Goal: Task Accomplishment & Management: Manage account settings

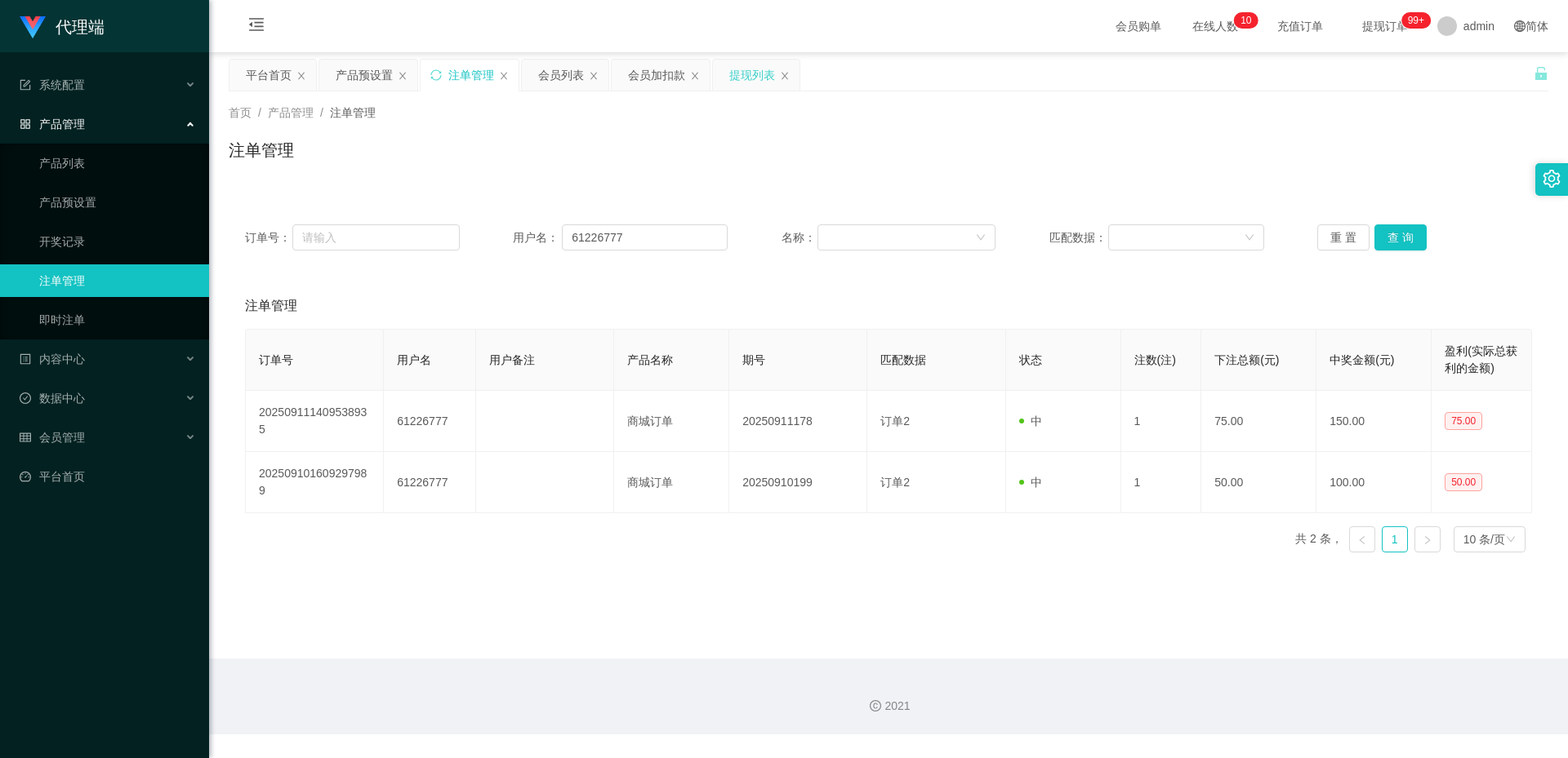
click at [742, 69] on div "提现列表" at bounding box center [752, 75] width 45 height 31
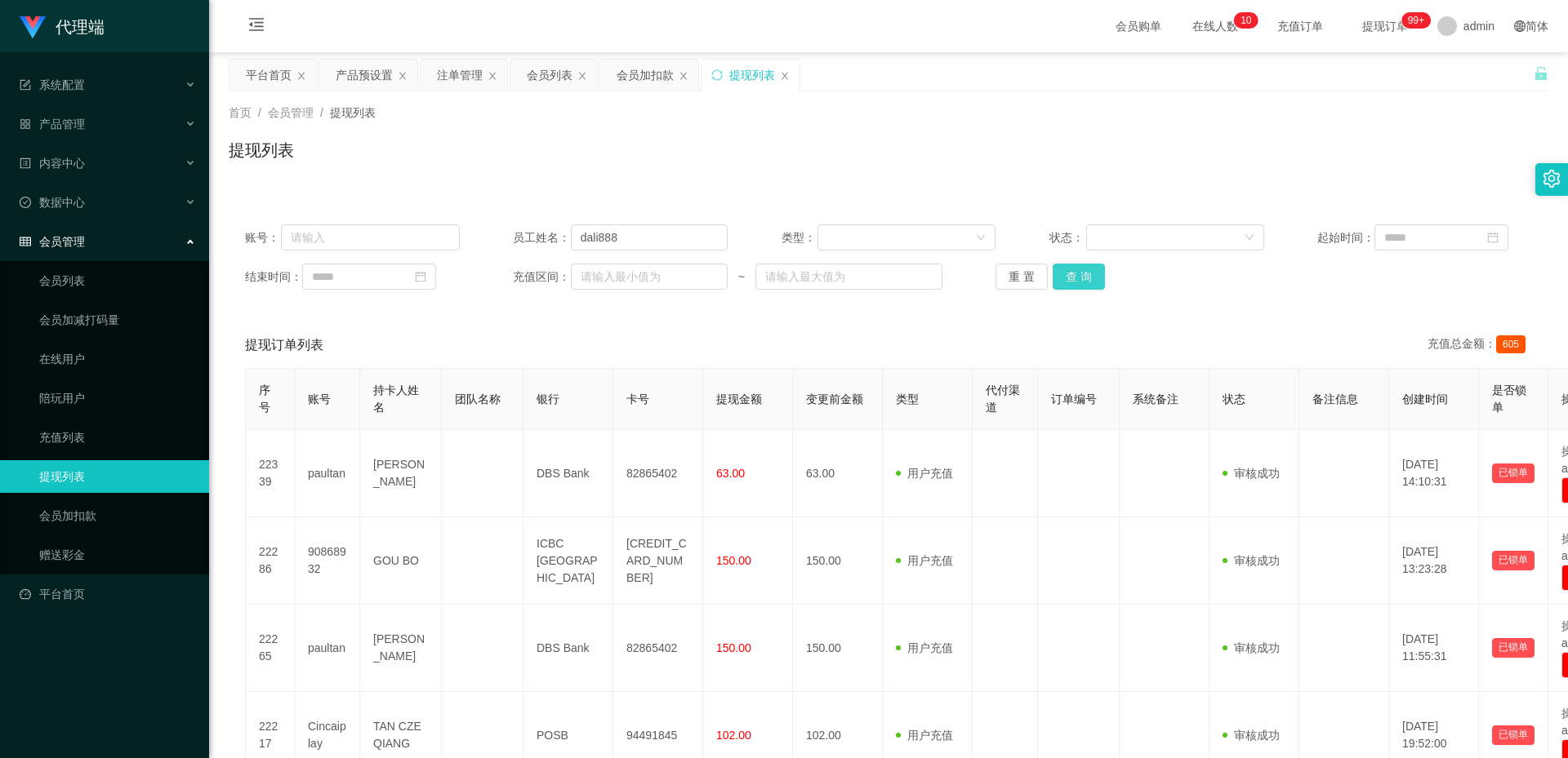
click at [1071, 275] on button "查 询" at bounding box center [1079, 277] width 52 height 26
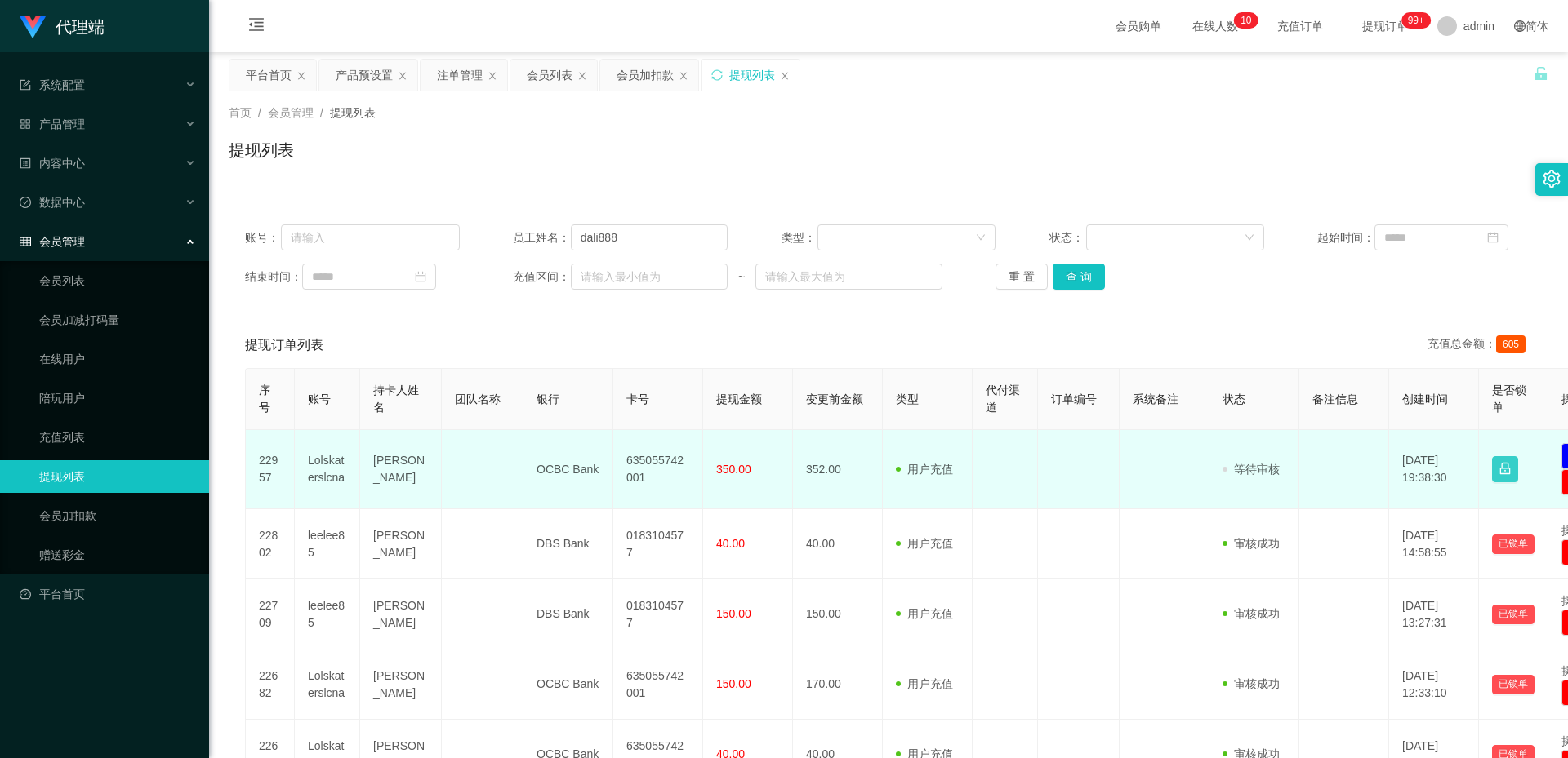
click at [1506, 473] on button "button" at bounding box center [1504, 469] width 26 height 26
click at [1276, 469] on span "等待审核" at bounding box center [1251, 470] width 57 height 14
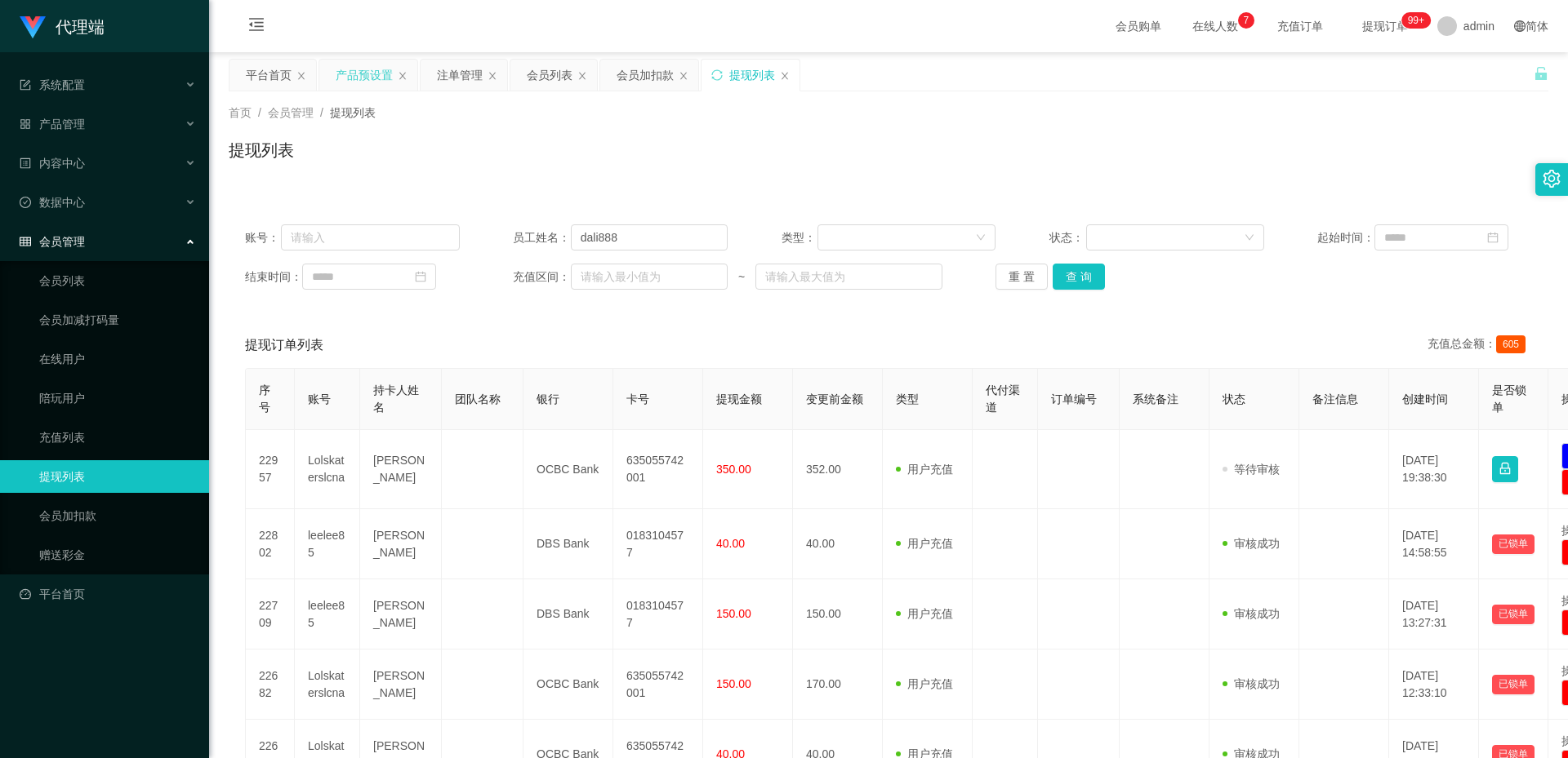
click at [353, 72] on div "产品预设置" at bounding box center [364, 75] width 57 height 31
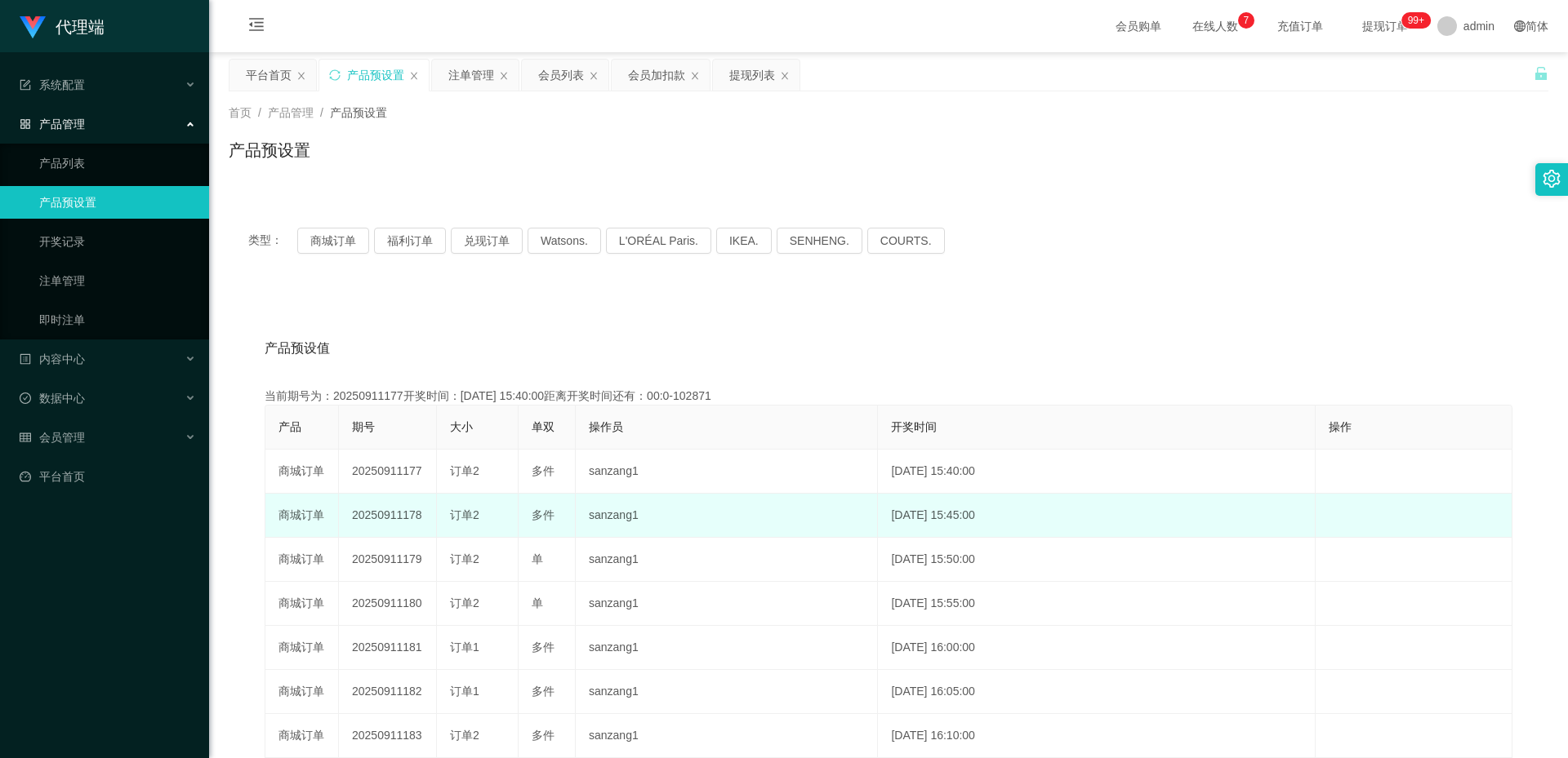
click at [405, 511] on td "20250911178" at bounding box center [387, 516] width 98 height 44
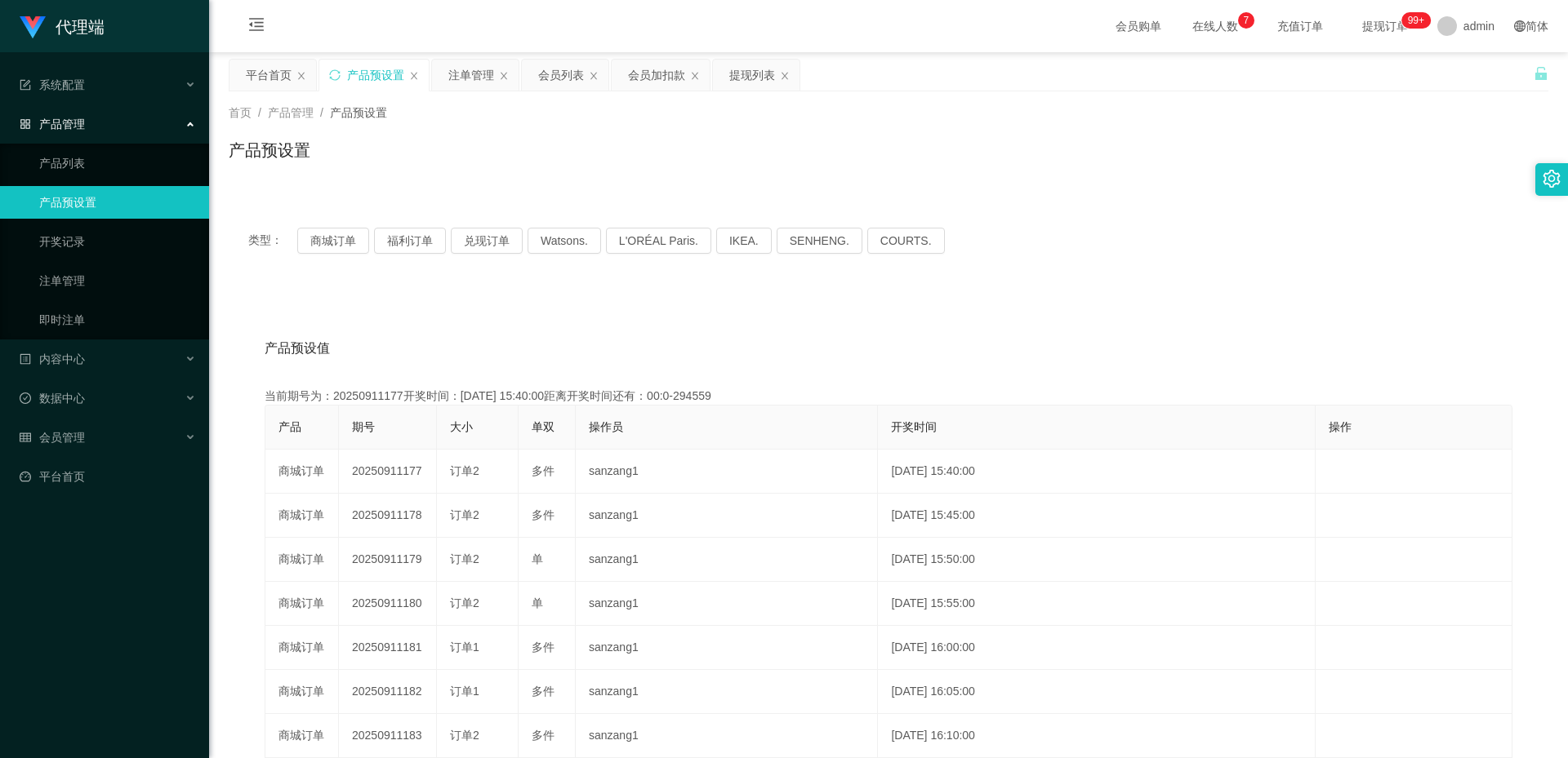
copy td "20250911178"
click at [545, 71] on div "会员列表" at bounding box center [560, 75] width 45 height 31
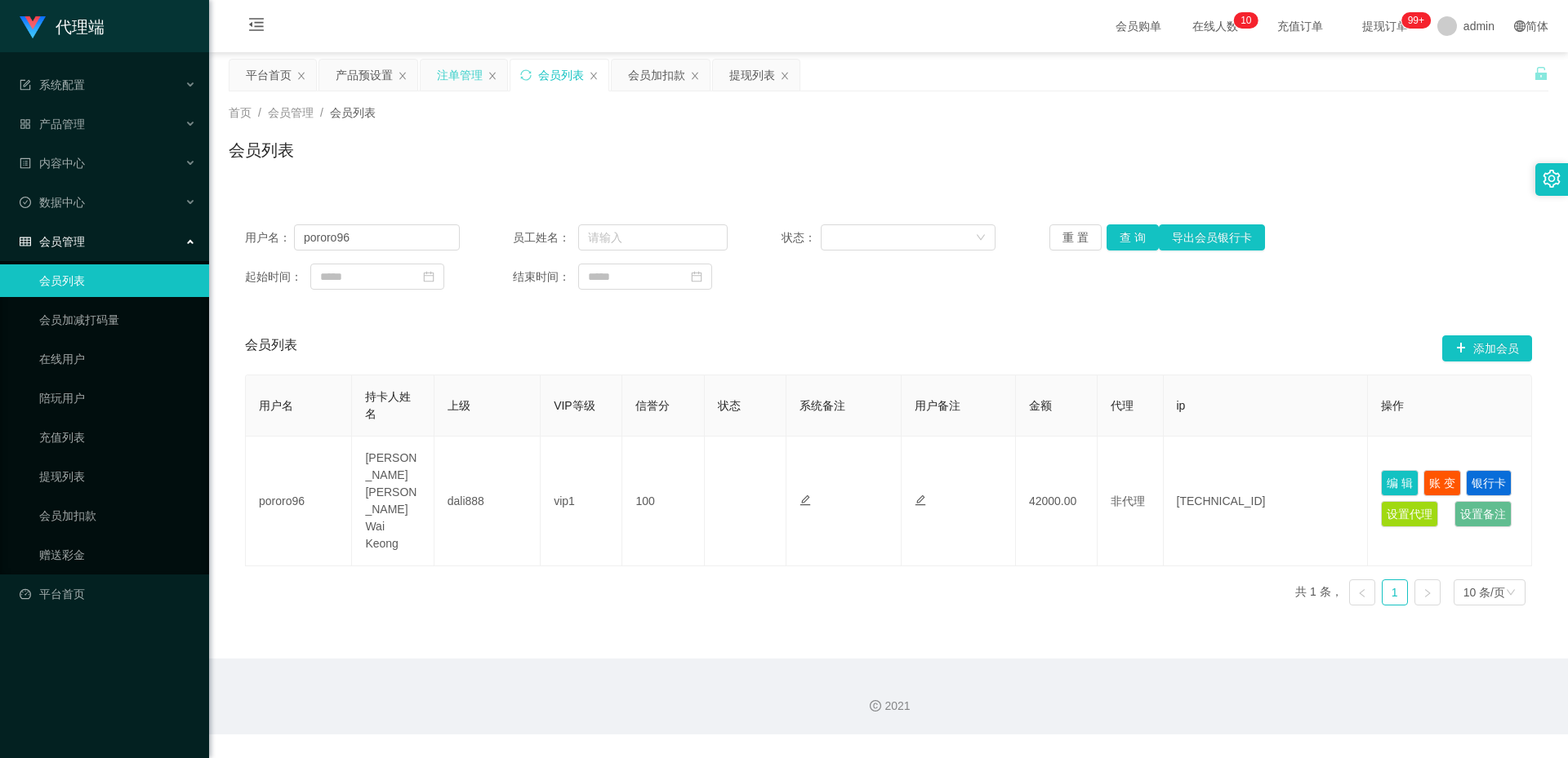
click at [463, 73] on div "注单管理" at bounding box center [459, 75] width 45 height 31
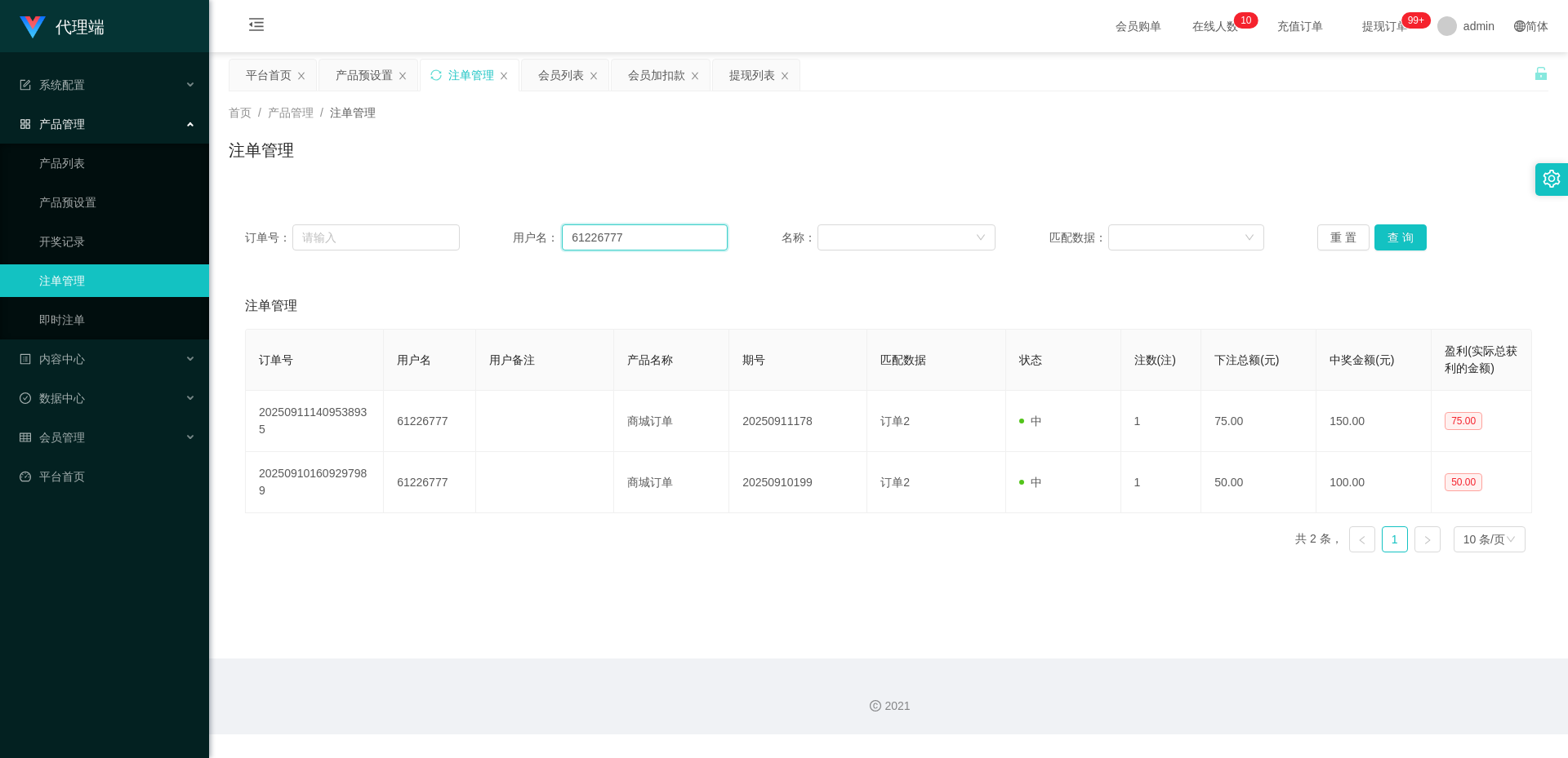
click at [636, 230] on input "61226777" at bounding box center [644, 237] width 165 height 26
paste input "lolskaterslcna"
type input "lolskaterslcna"
click at [1365, 219] on div "订单号： 用户名： lolskaterslcna 名称： 匹配数据： 重 置 查 询" at bounding box center [888, 237] width 1319 height 59
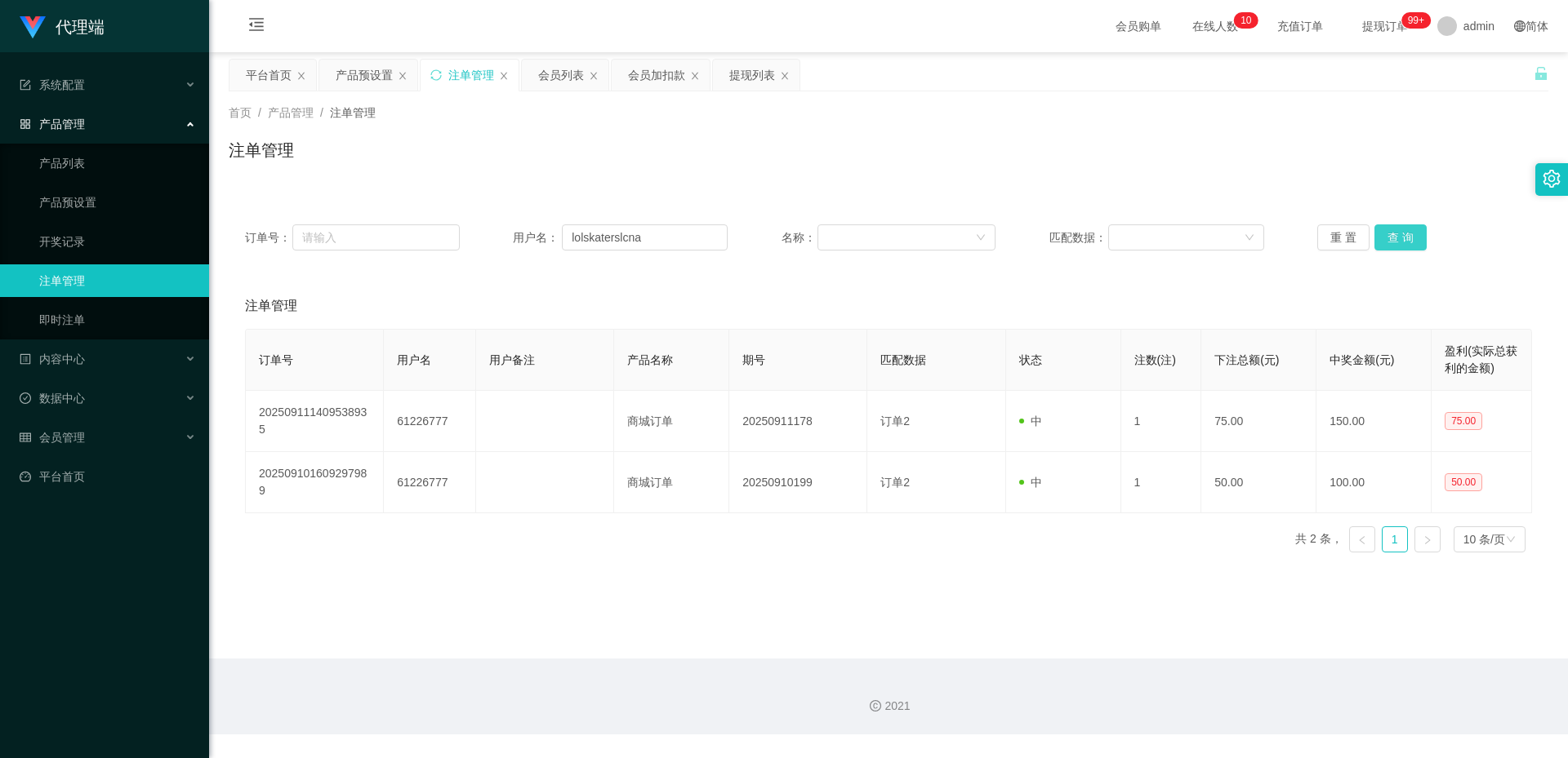
click at [1388, 230] on button "查 询" at bounding box center [1401, 237] width 52 height 26
click at [1402, 231] on button "查 询" at bounding box center [1401, 237] width 52 height 26
click at [650, 256] on div "订单号： 用户名： lolskaterslcna 名称： 匹配数据： 重 置 查 询" at bounding box center [888, 237] width 1319 height 59
click at [657, 246] on input "lolskaterslcna" at bounding box center [644, 237] width 165 height 26
click at [658, 246] on input "lolskaterslcna" at bounding box center [644, 237] width 165 height 26
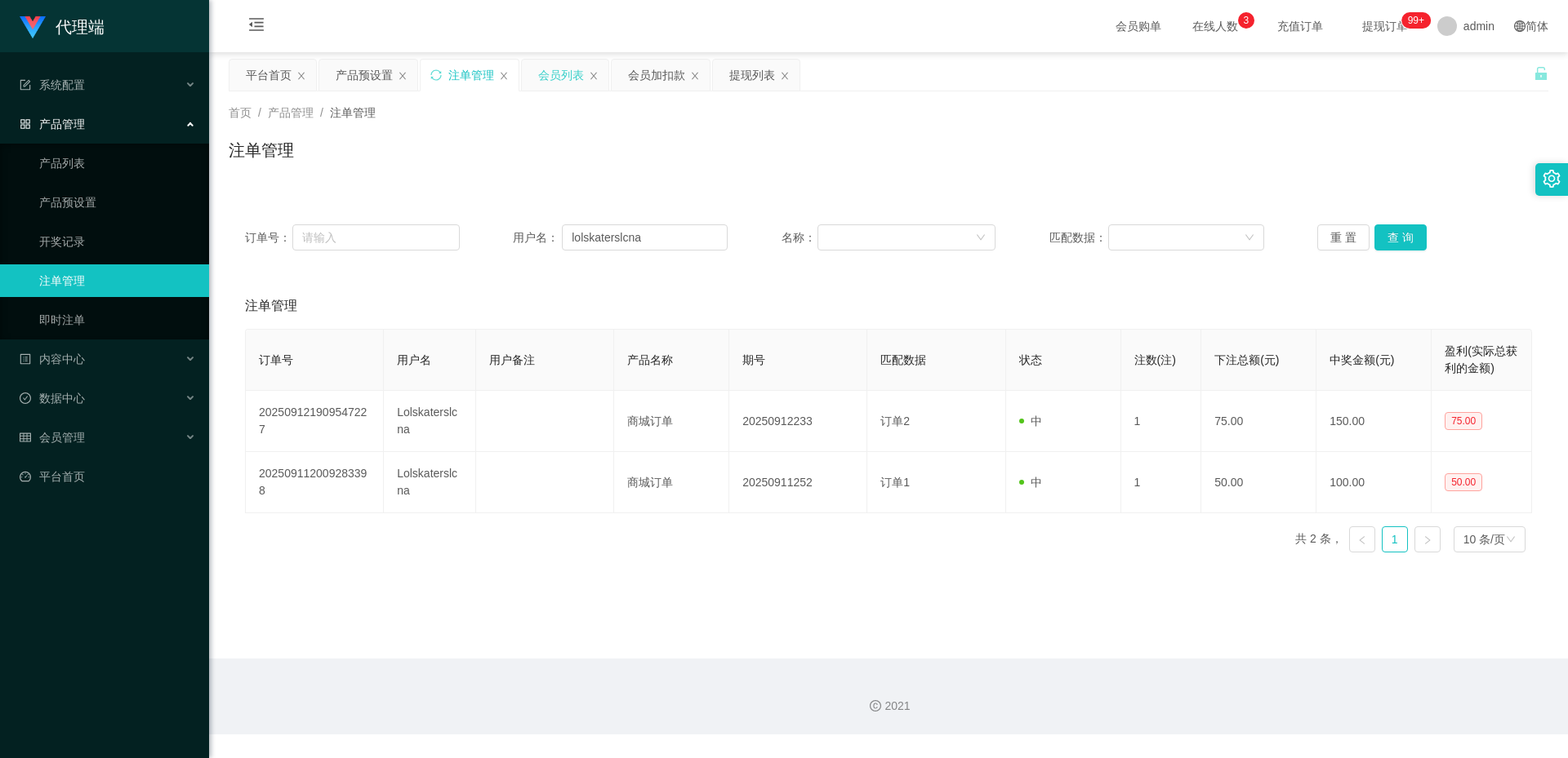
click at [572, 84] on div "会员列表" at bounding box center [560, 75] width 45 height 31
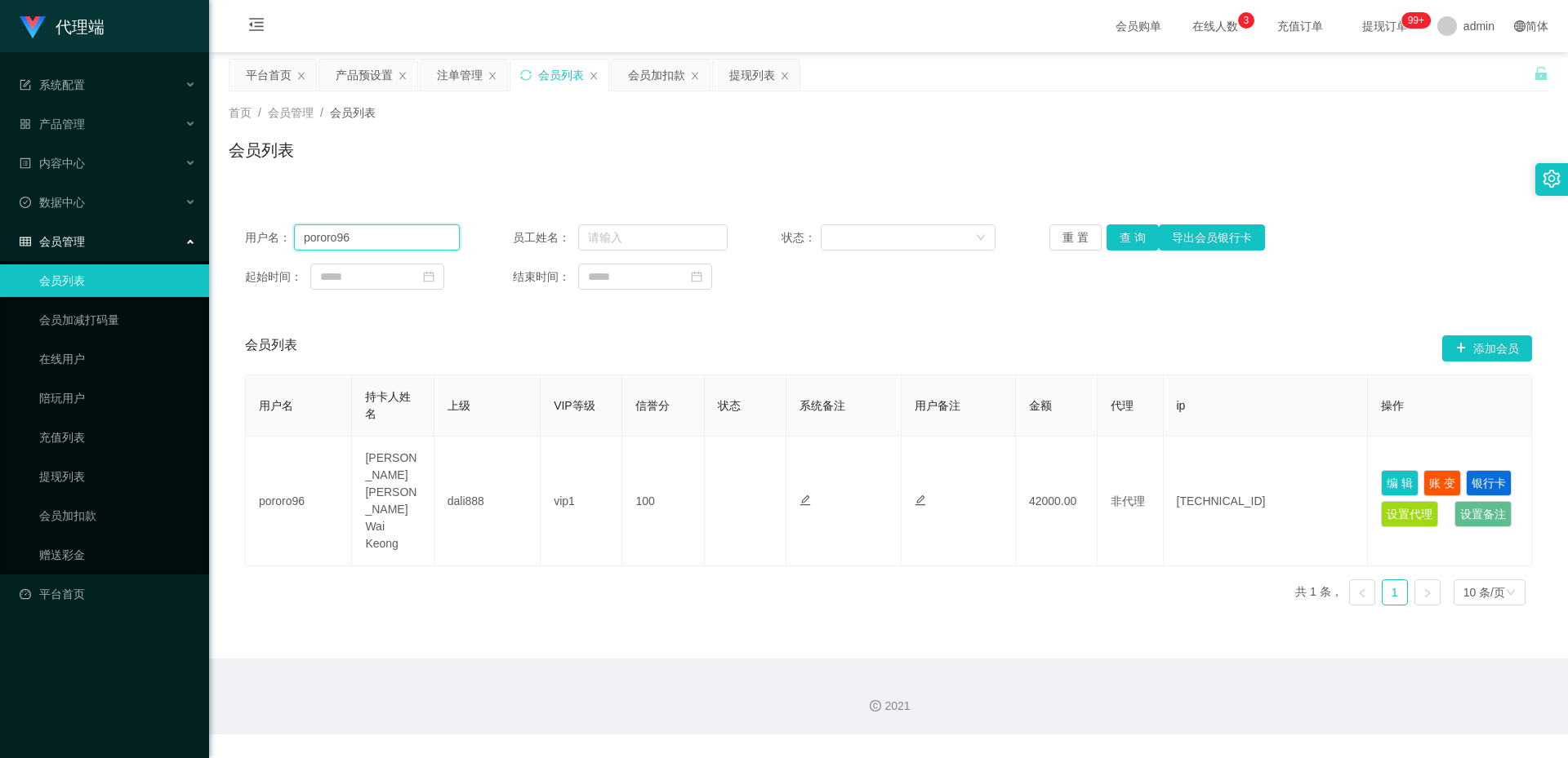
click at [432, 237] on input "pororo96" at bounding box center [376, 237] width 165 height 26
paste input "lolskaterslcna"
type input "lolskaterslcna"
click at [1113, 228] on button "查 询" at bounding box center [1133, 237] width 52 height 26
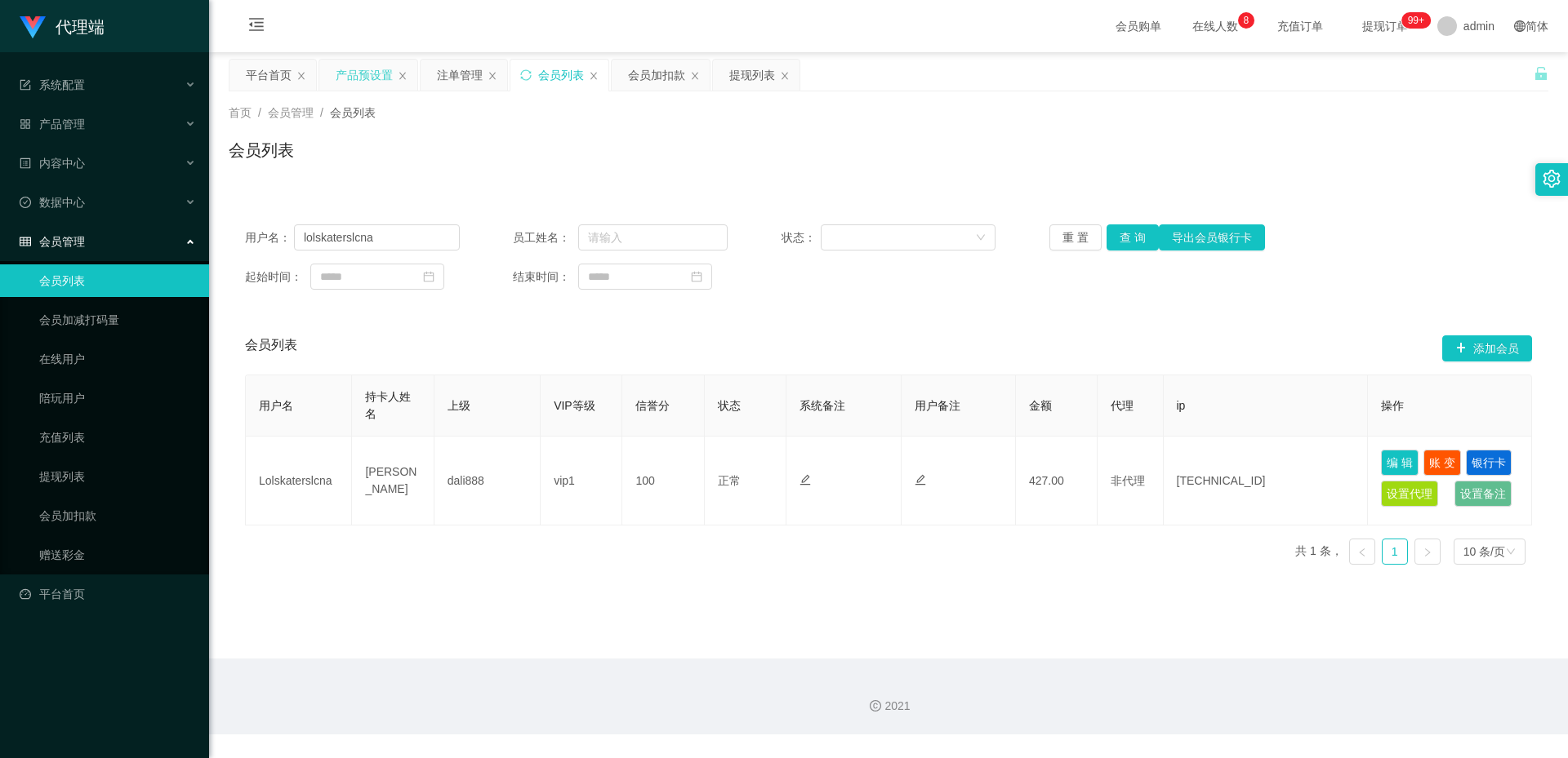
click at [357, 75] on div "产品预设置" at bounding box center [364, 75] width 57 height 31
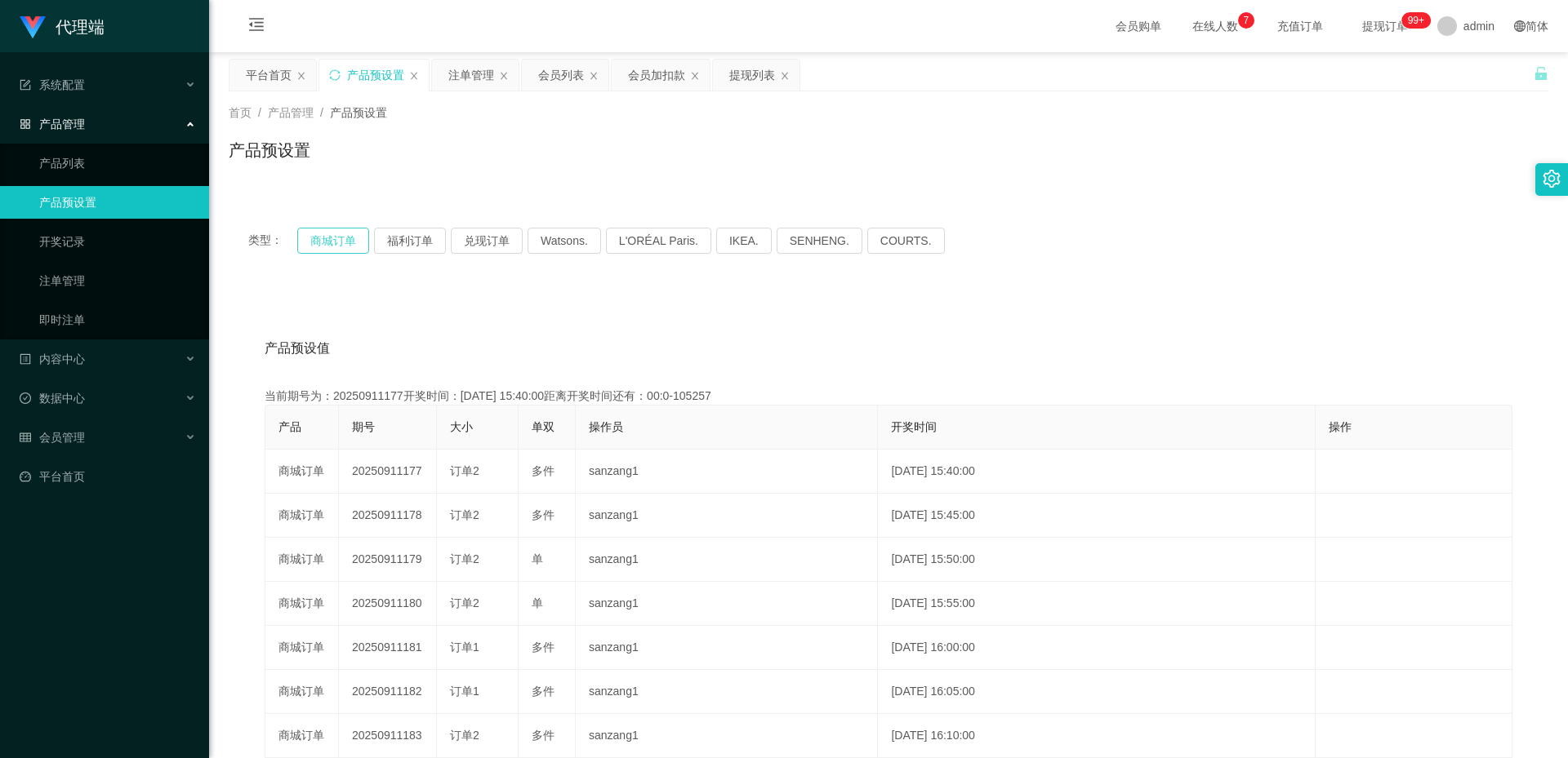
click at [339, 245] on button "商城订单" at bounding box center [333, 241] width 72 height 26
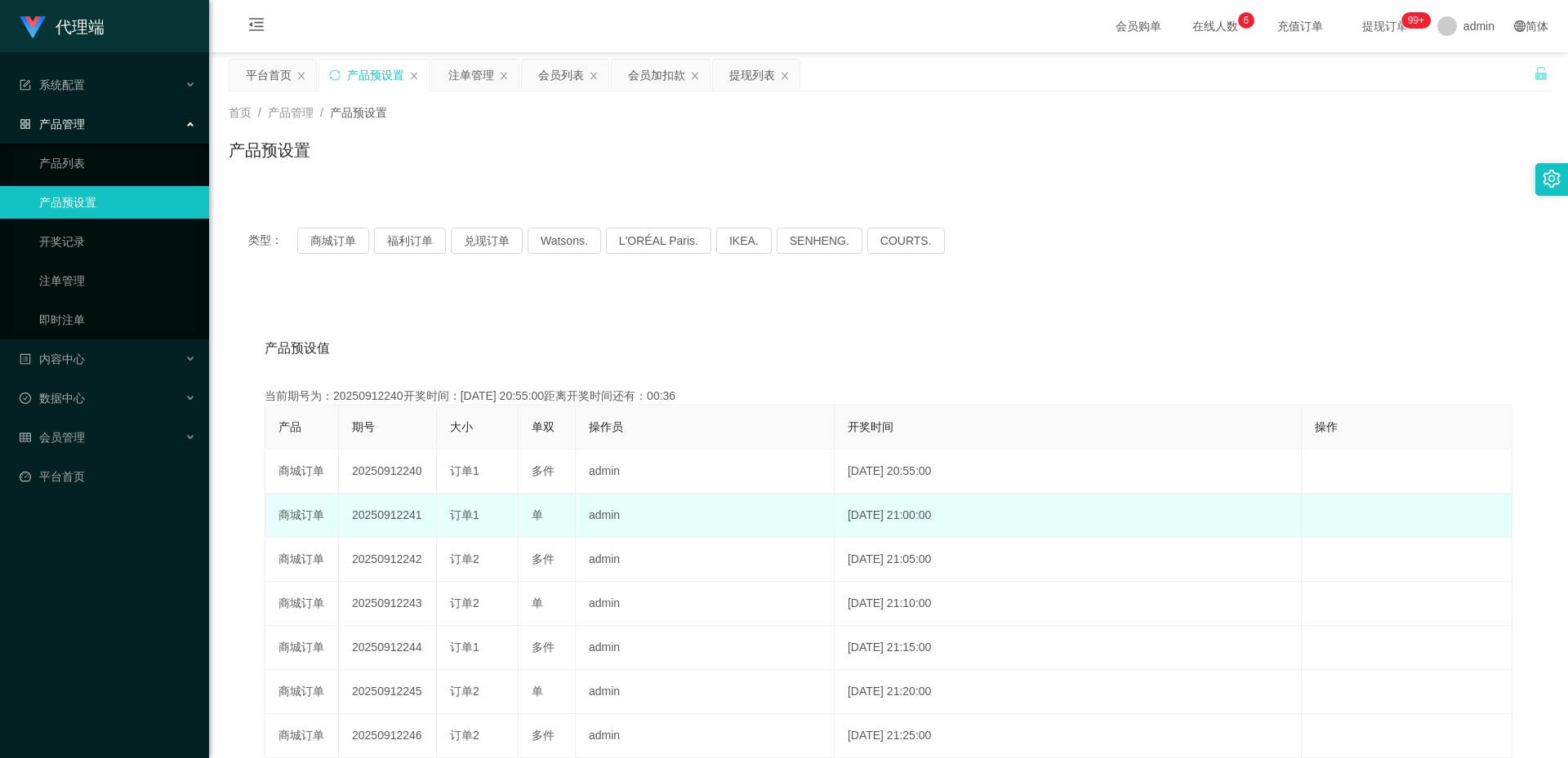
click at [385, 515] on td "20250912241" at bounding box center [387, 516] width 98 height 44
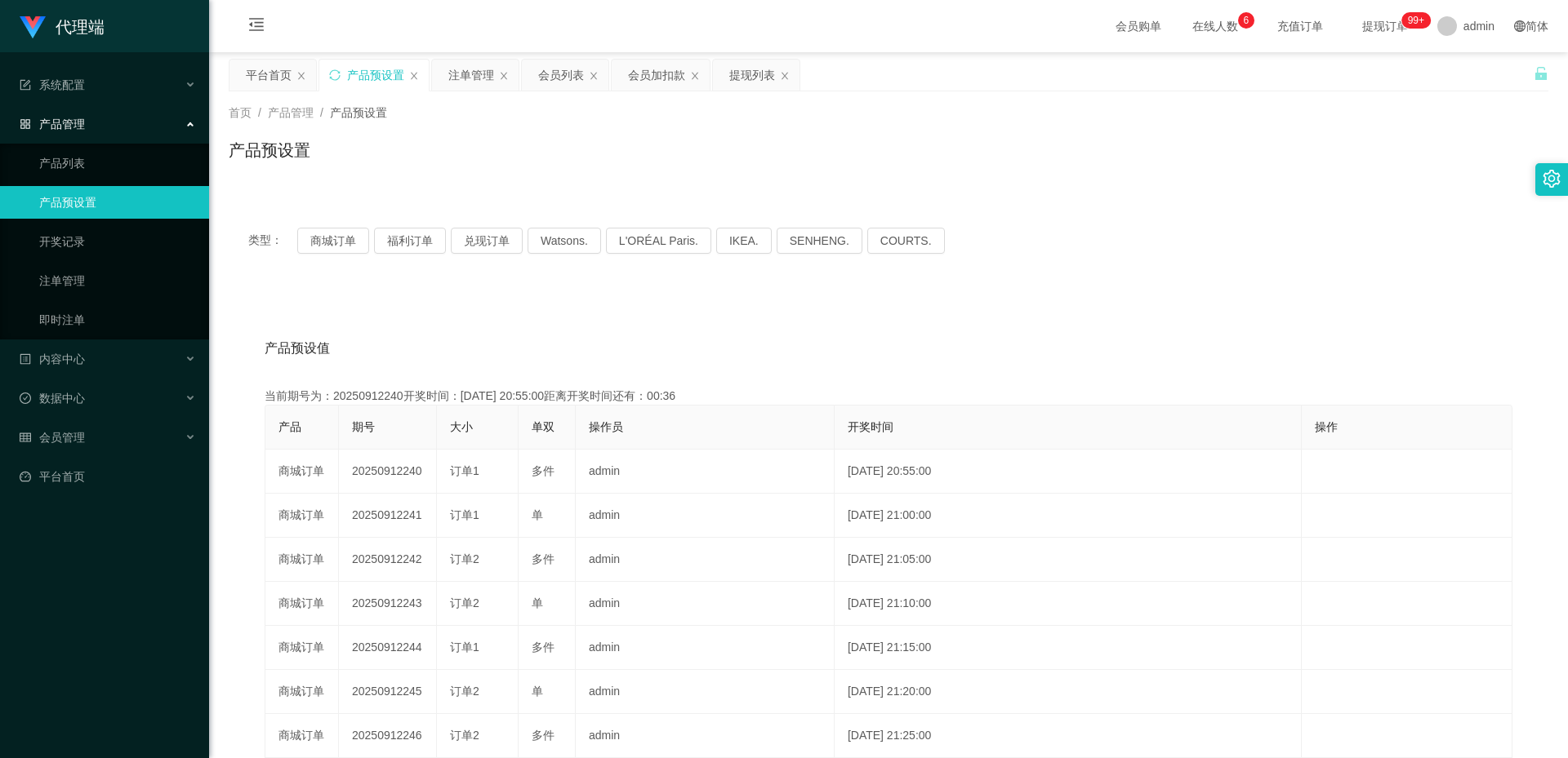
copy td "20250912241"
click at [325, 240] on button "商城订单" at bounding box center [333, 241] width 72 height 26
click at [450, 75] on div "注单管理" at bounding box center [470, 75] width 45 height 31
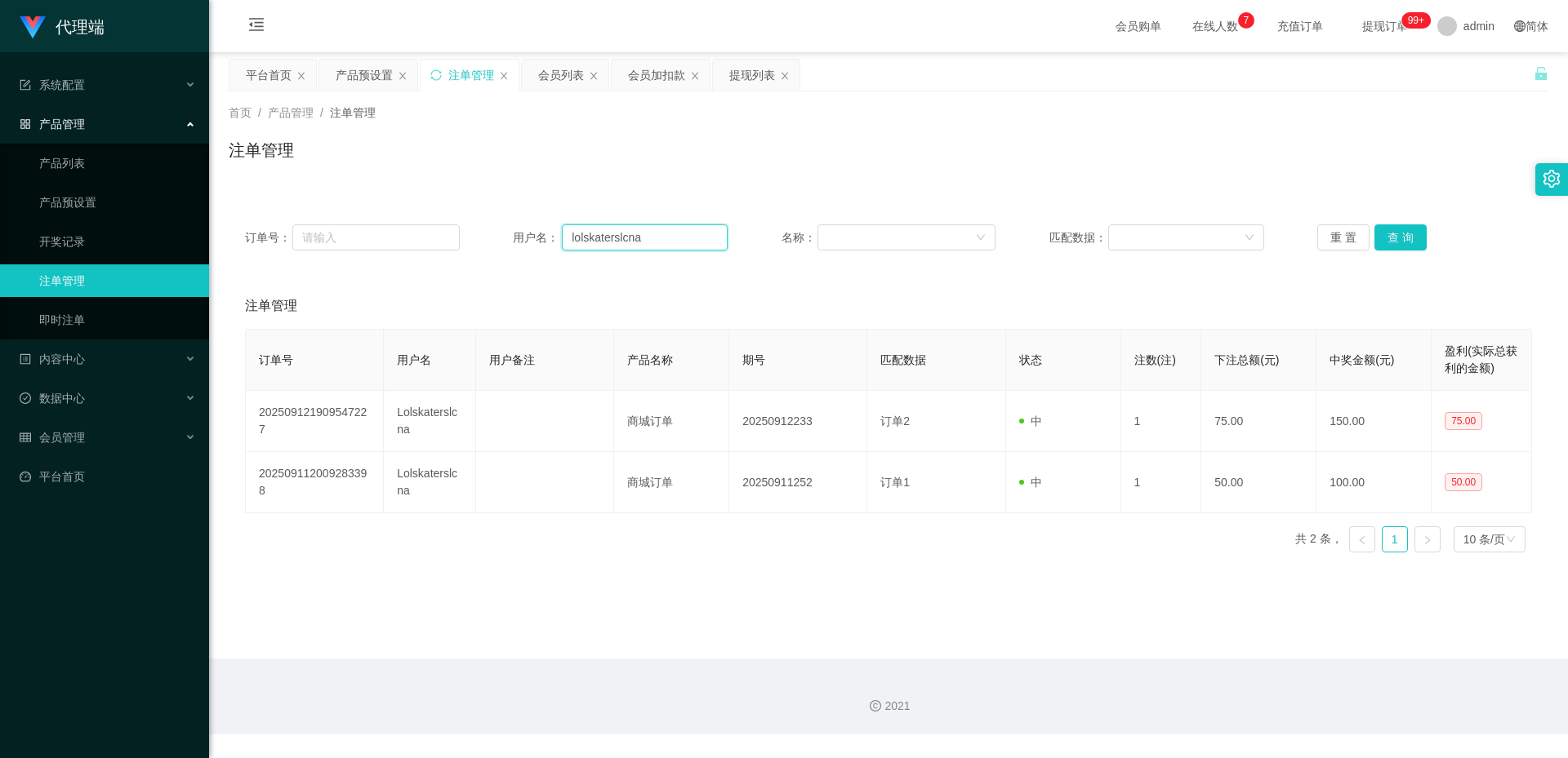
click at [601, 241] on input "lolskaterslcna" at bounding box center [644, 237] width 165 height 26
paste input "eelee85"
type input "leelee85"
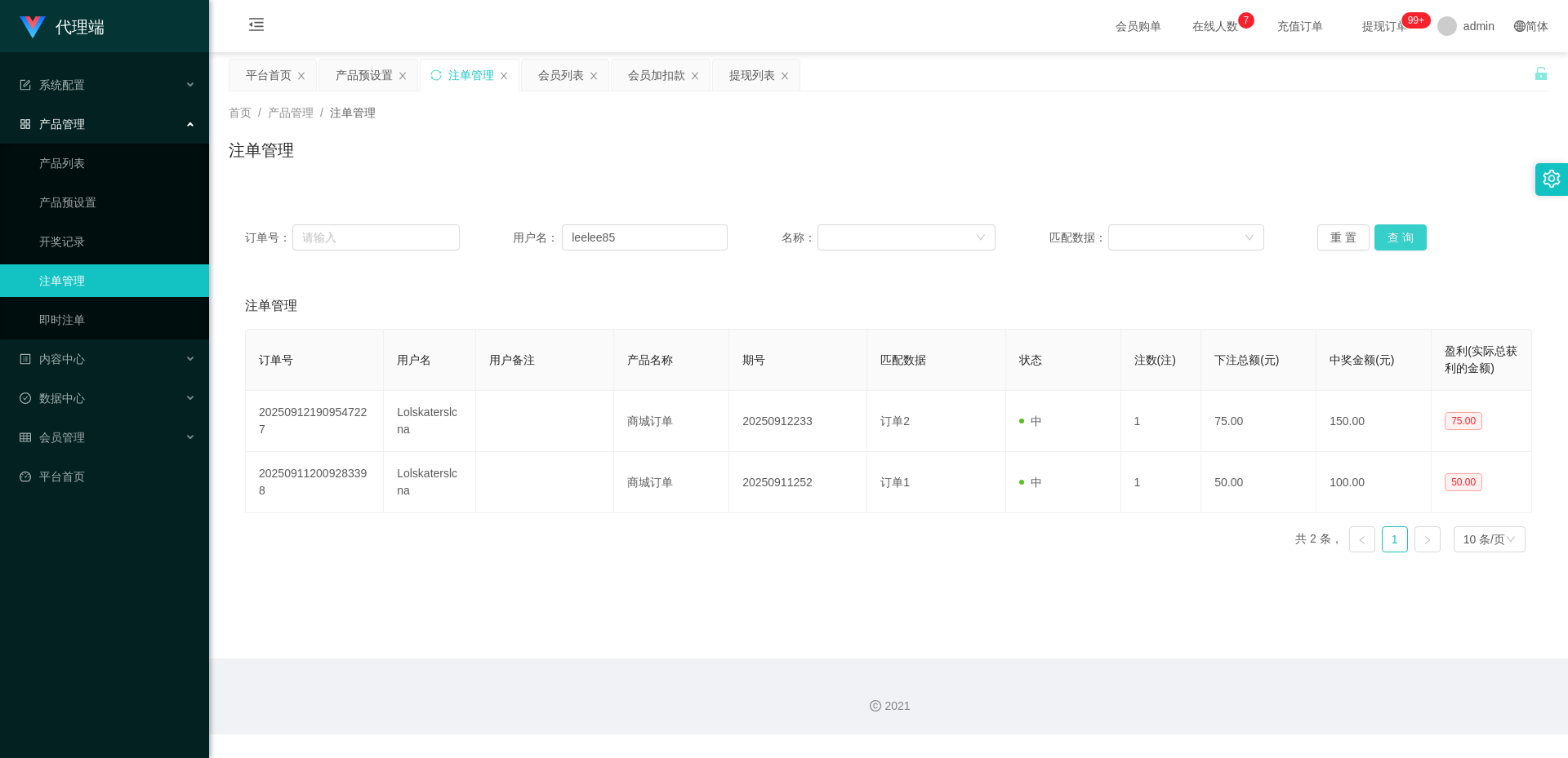
click at [1415, 235] on button "查 询" at bounding box center [1401, 237] width 52 height 26
click at [1376, 237] on button "查 询" at bounding box center [1401, 237] width 52 height 26
click at [1402, 243] on button "查 询" at bounding box center [1401, 237] width 52 height 26
click at [610, 226] on input "leelee85" at bounding box center [644, 237] width 165 height 26
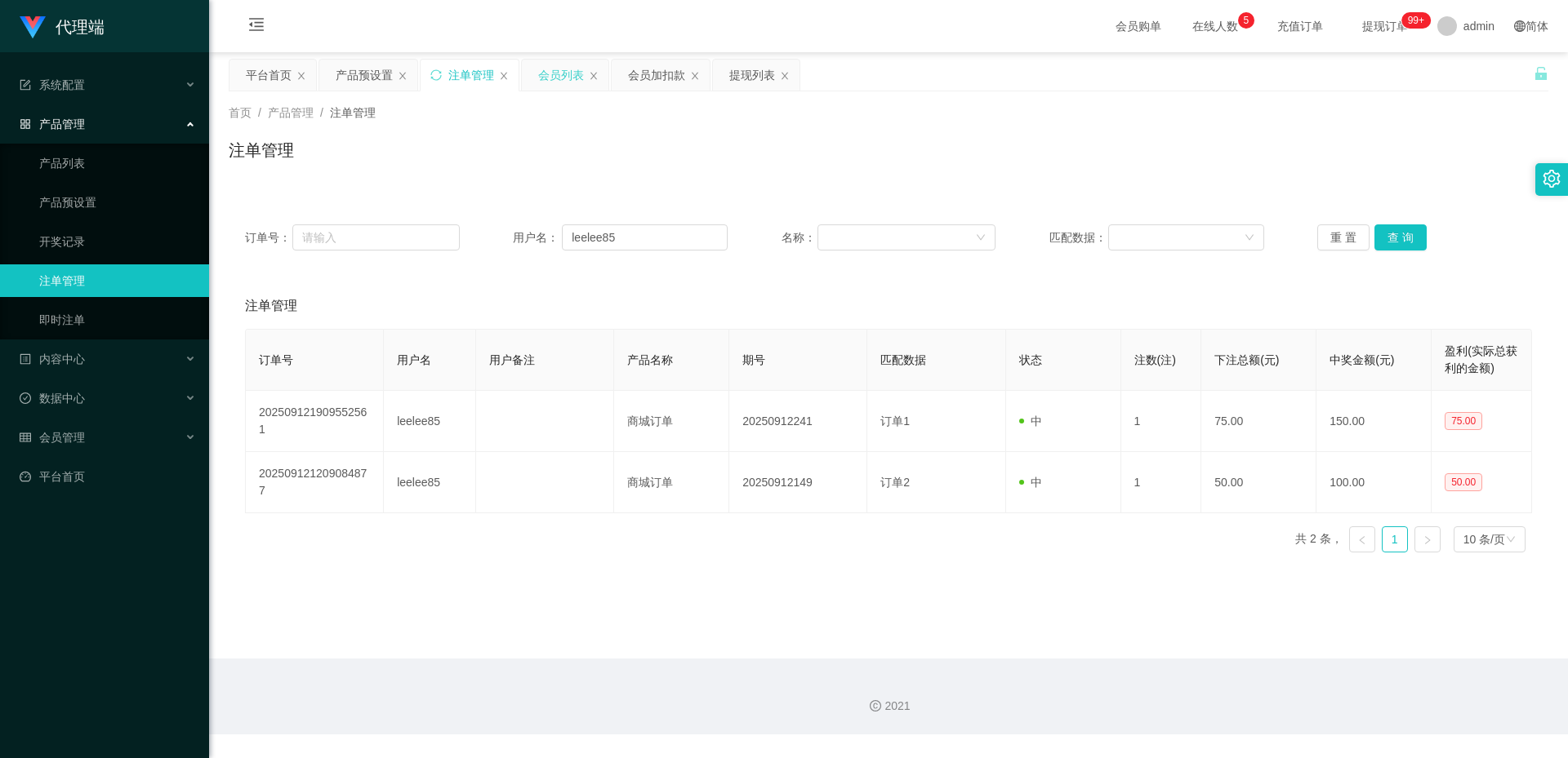
click at [568, 79] on div "会员列表" at bounding box center [560, 75] width 45 height 31
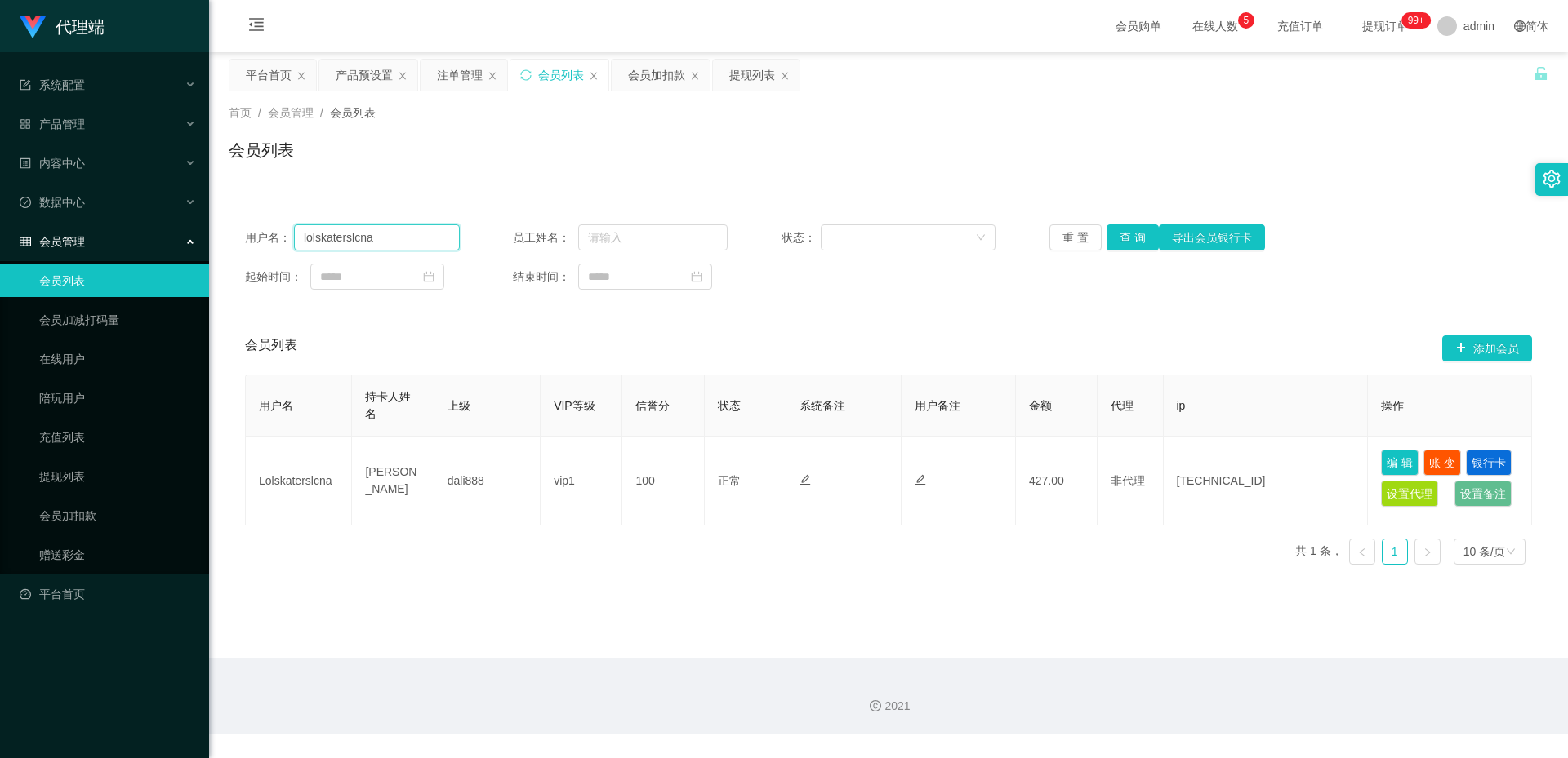
click at [412, 238] on input "lolskaterslcna" at bounding box center [376, 237] width 165 height 26
paste input "eelee85"
type input "leelee85"
click at [1134, 234] on button "查 询" at bounding box center [1133, 237] width 52 height 26
